Goal: Task Accomplishment & Management: Use online tool/utility

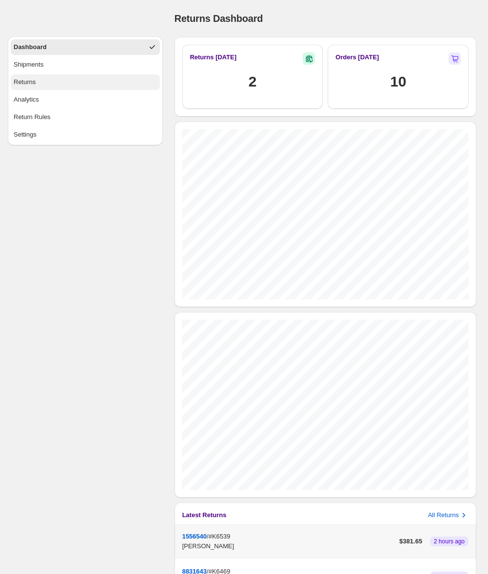
click at [84, 86] on button "Returns" at bounding box center [85, 82] width 149 height 16
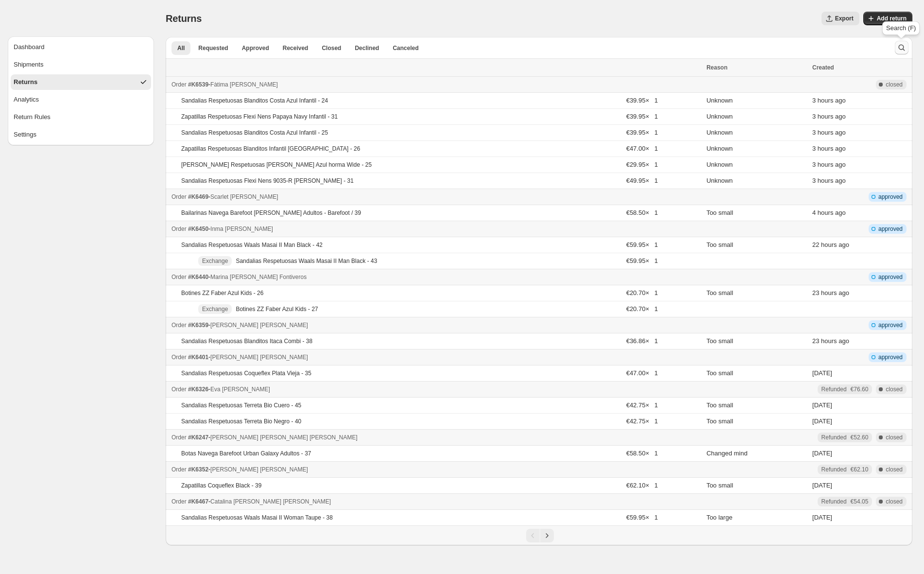
click at [493, 48] on icon "Search and filter results" at bounding box center [902, 48] width 10 height 10
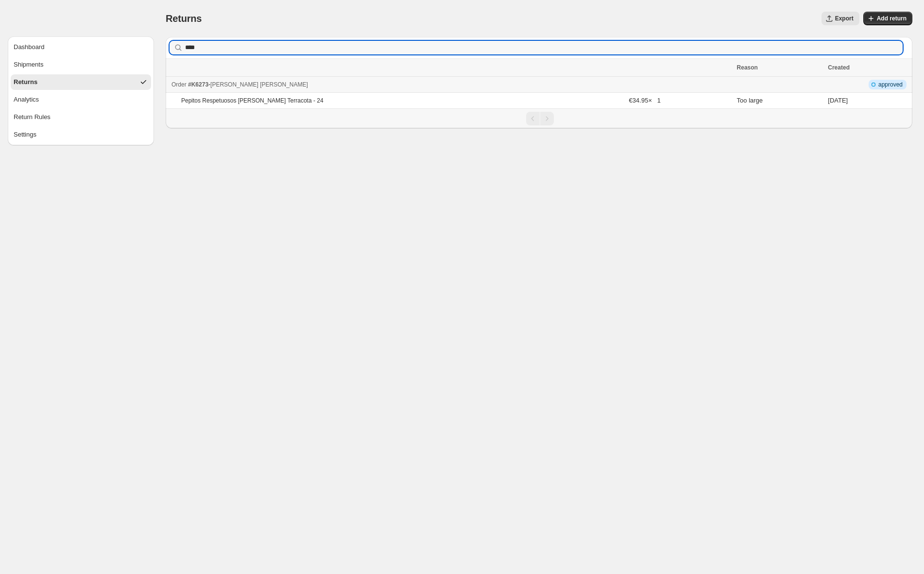
type input "****"
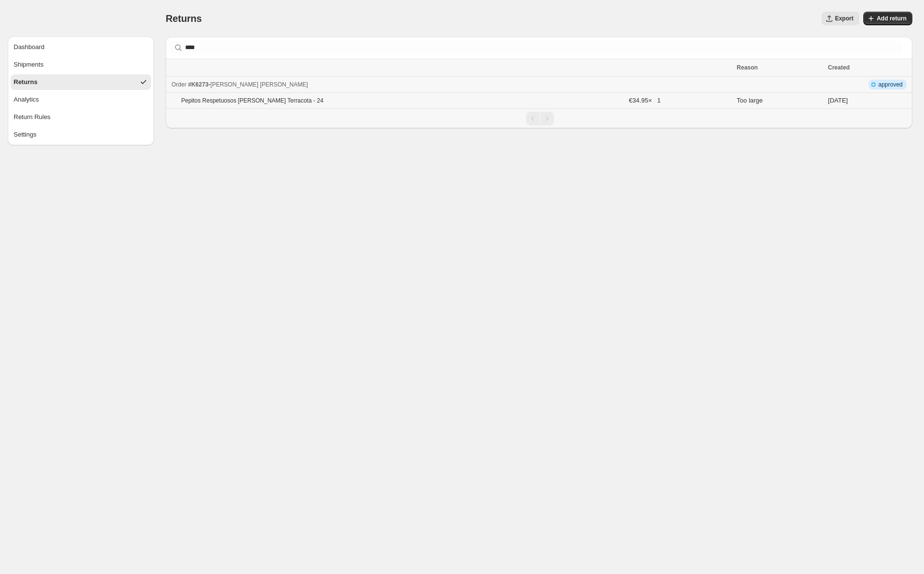
click at [366, 103] on div "Pepitos Respetuosos [PERSON_NAME] Terracota - 24" at bounding box center [290, 101] width 219 height 8
click at [31, 55] on ul "Dashboard Shipments Returns Analytics Return Rules Settings" at bounding box center [81, 90] width 140 height 103
click at [40, 48] on div "Dashboard" at bounding box center [29, 47] width 31 height 10
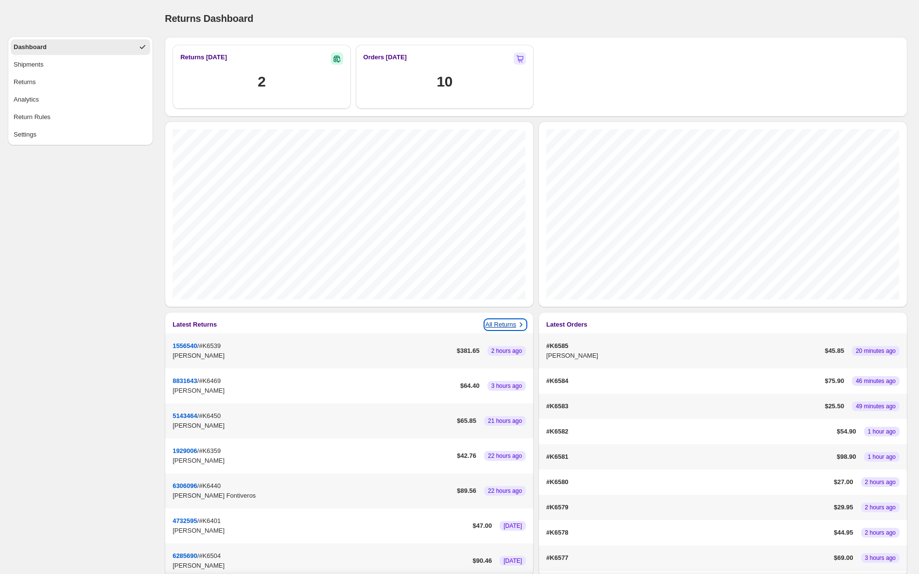
click at [493, 323] on p "All Returns" at bounding box center [500, 325] width 31 height 10
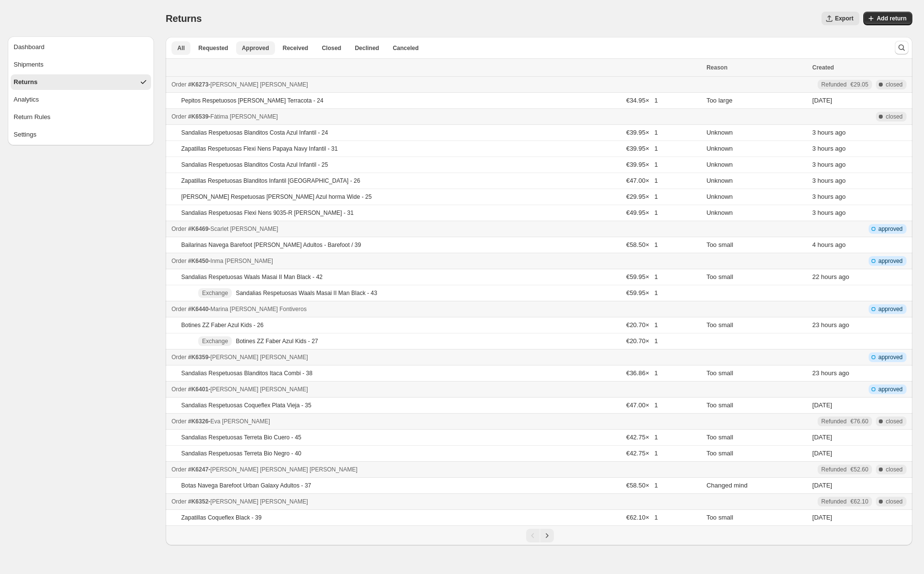
click at [256, 49] on span "Approved" at bounding box center [255, 48] width 27 height 8
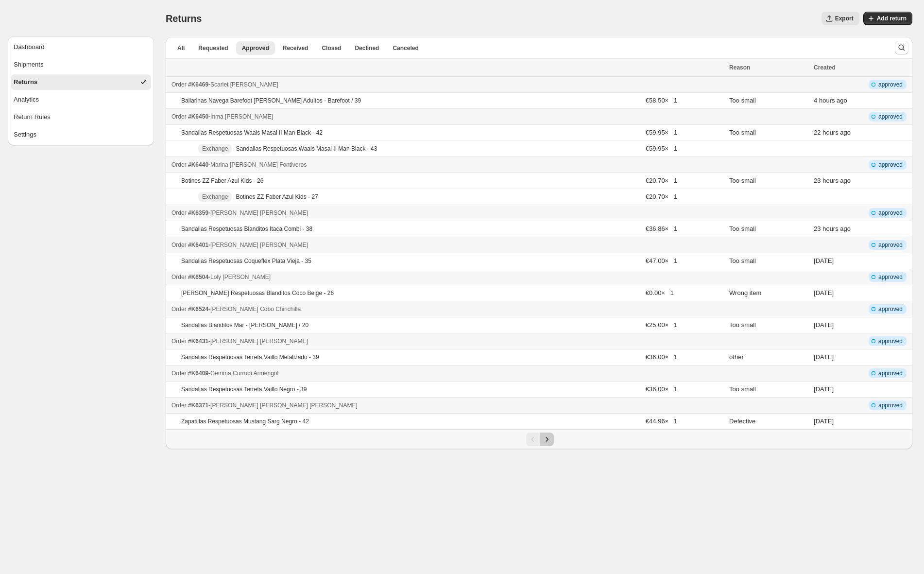
click at [493, 439] on icon "Next" at bounding box center [547, 439] width 10 height 10
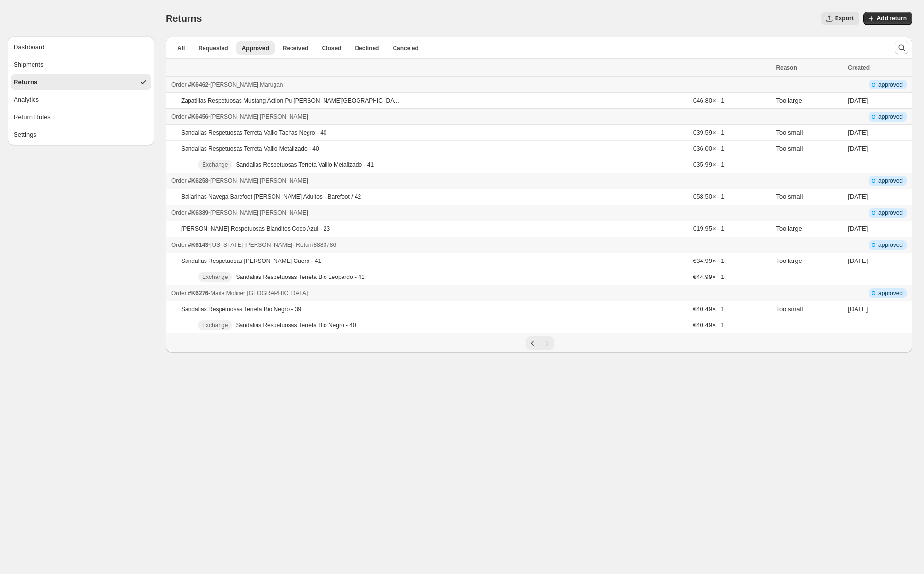
click at [395, 244] on div "Order #K6143 - [US_STATE][PERSON_NAME] - Return 8880786" at bounding box center [470, 245] width 598 height 10
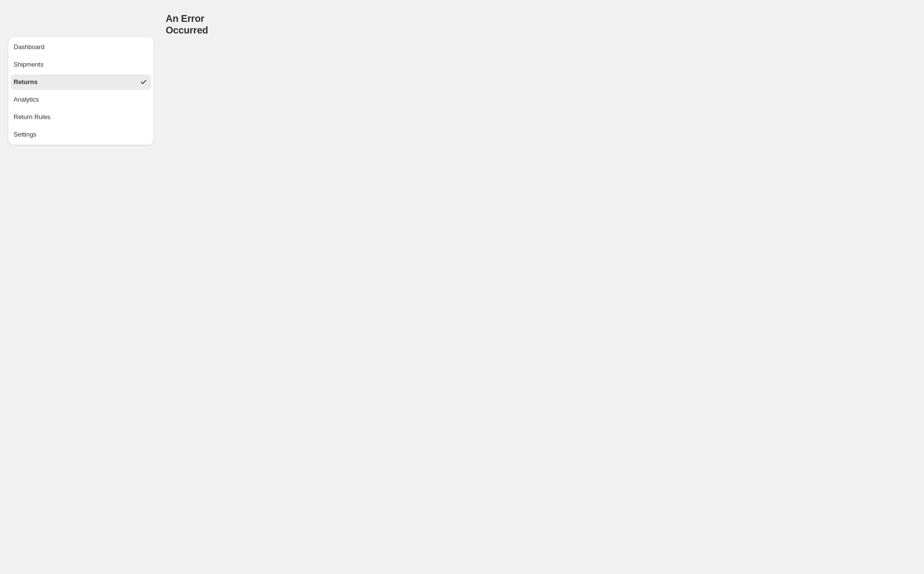
click at [80, 79] on button "Returns" at bounding box center [81, 82] width 140 height 16
